Goal: Task Accomplishment & Management: Use online tool/utility

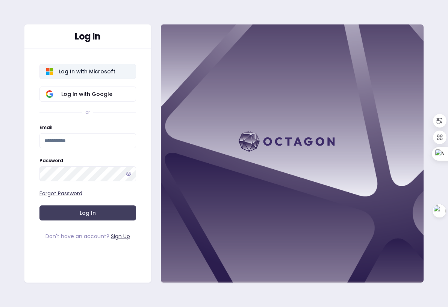
click at [104, 68] on span "Log In with Microsoft" at bounding box center [86, 72] width 85 height 8
click at [120, 240] on div "Log In with Microsoft Log In with Google or Email Password Forgot Password Log …" at bounding box center [87, 149] width 127 height 200
click at [119, 236] on link "Sign Up" at bounding box center [120, 236] width 19 height 8
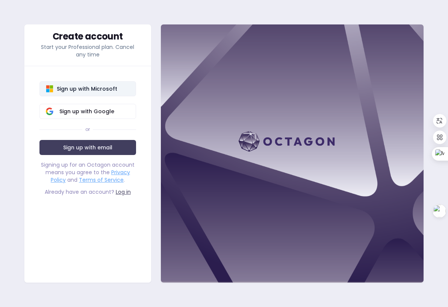
click at [110, 91] on span "Sign up with Microsoft" at bounding box center [86, 89] width 85 height 8
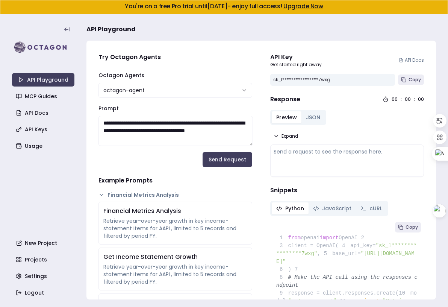
click at [371, 79] on div "**********" at bounding box center [332, 80] width 125 height 12
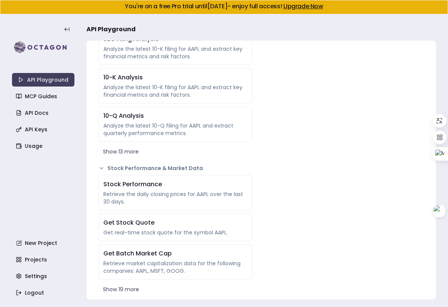
scroll to position [291, 0]
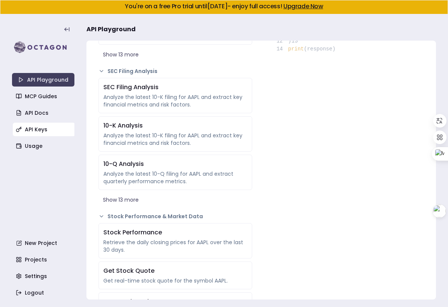
click at [45, 126] on link "API Keys" at bounding box center [44, 129] width 62 height 14
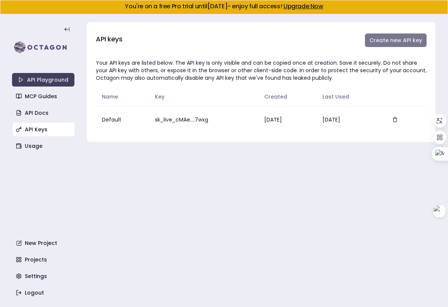
click at [397, 43] on button "Create new API key" at bounding box center [396, 40] width 62 height 14
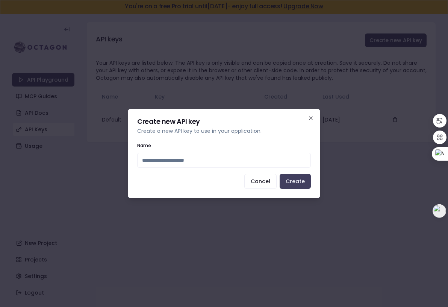
click at [278, 165] on input "Name" at bounding box center [224, 160] width 174 height 15
type input "*"
type input "**********"
click at [294, 178] on button "Create" at bounding box center [294, 181] width 31 height 15
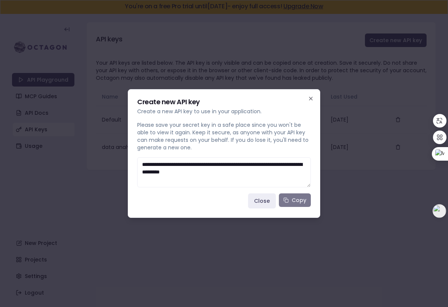
click at [299, 199] on button "Copy" at bounding box center [295, 200] width 32 height 14
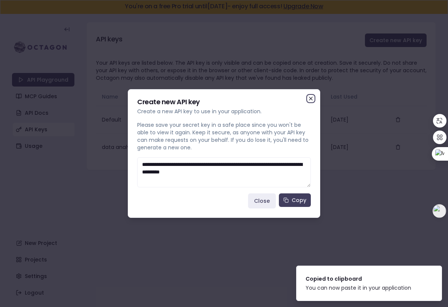
click at [311, 96] on icon "button" at bounding box center [311, 98] width 6 height 6
